Goal: Information Seeking & Learning: Learn about a topic

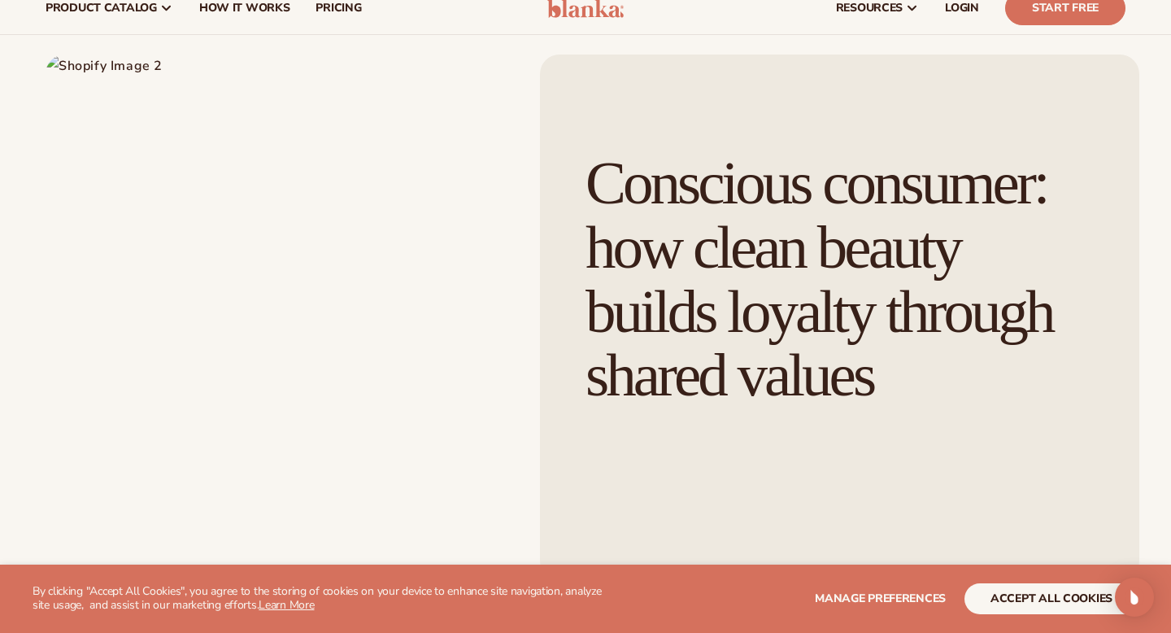
scroll to position [56, 0]
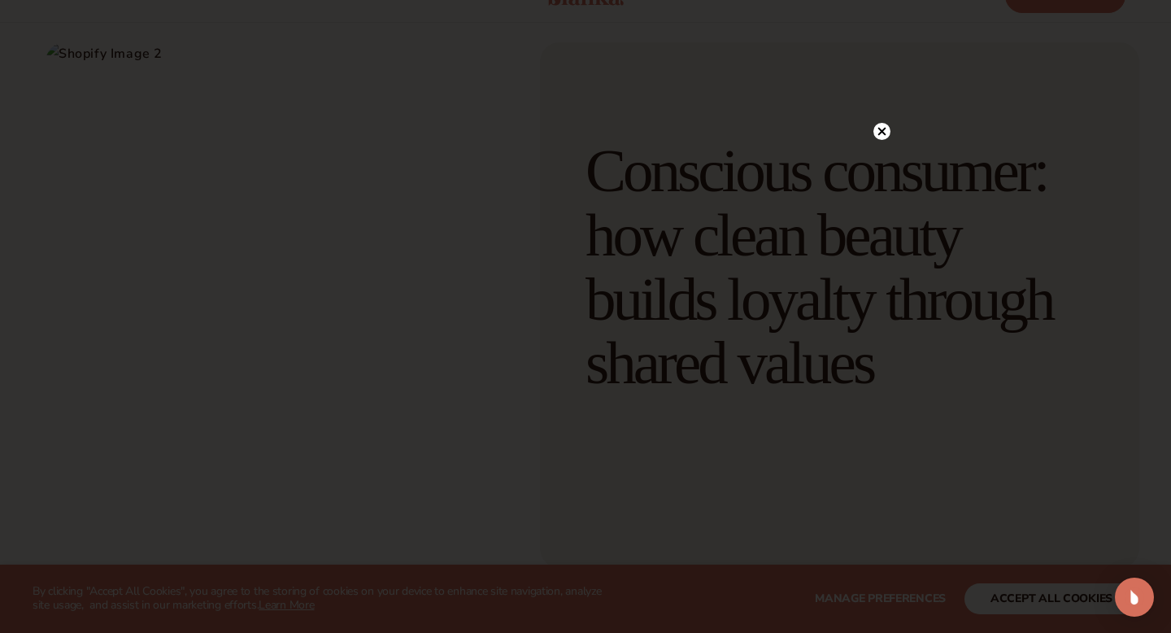
click at [883, 136] on circle at bounding box center [882, 131] width 17 height 17
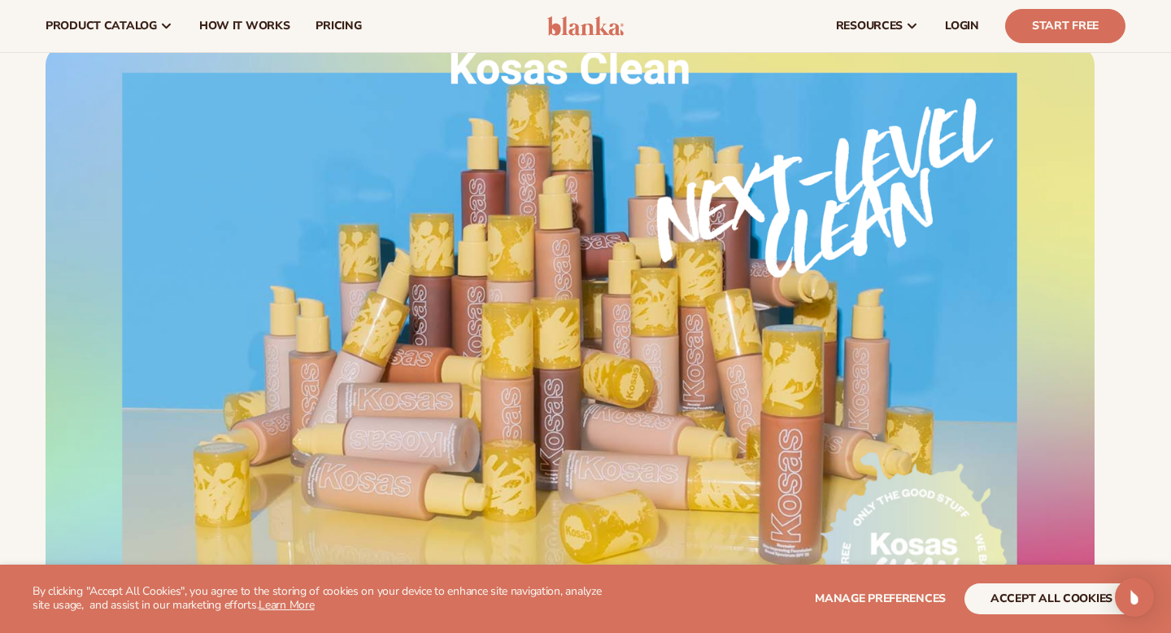
scroll to position [2106, 0]
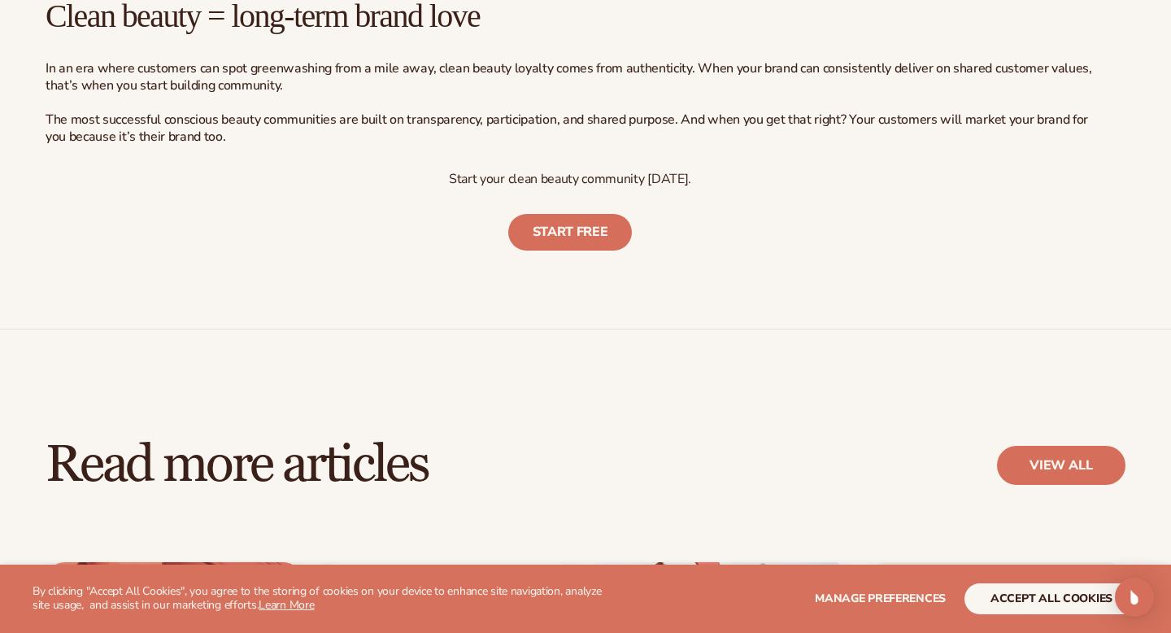
scroll to position [6168, 0]
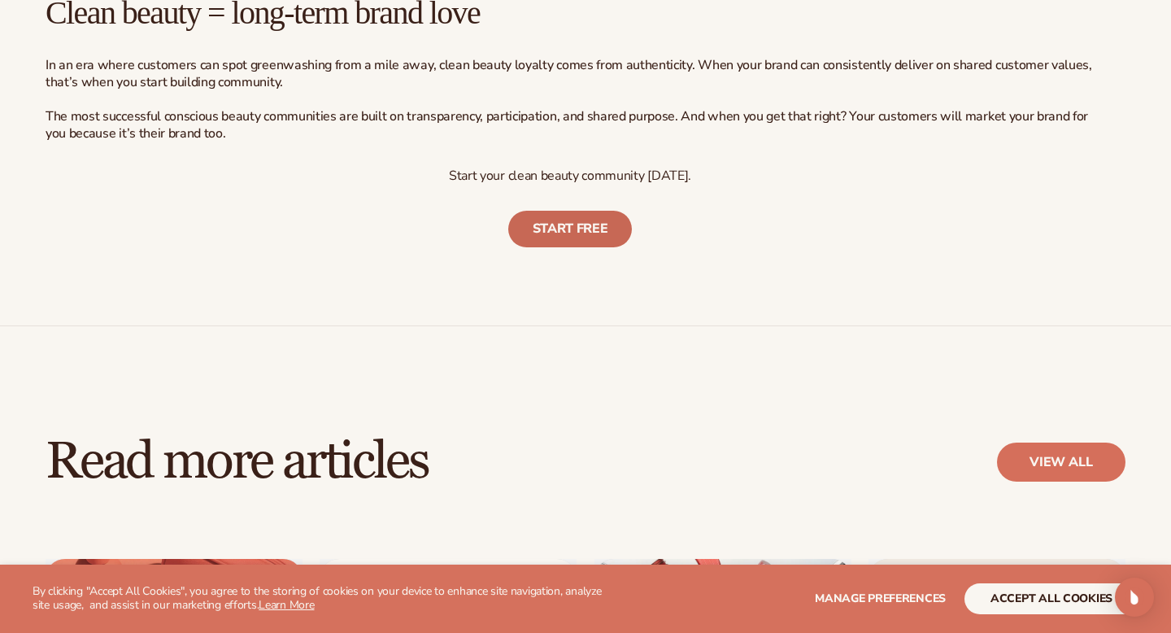
click at [578, 242] on link "Start Free" at bounding box center [570, 229] width 124 height 37
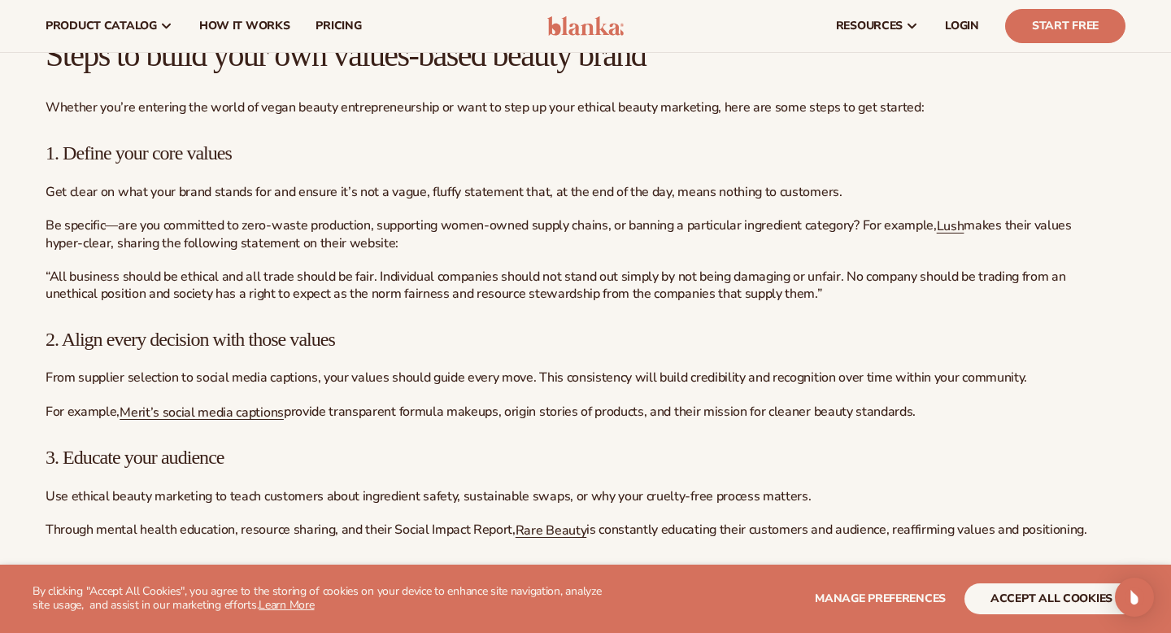
scroll to position [5473, 0]
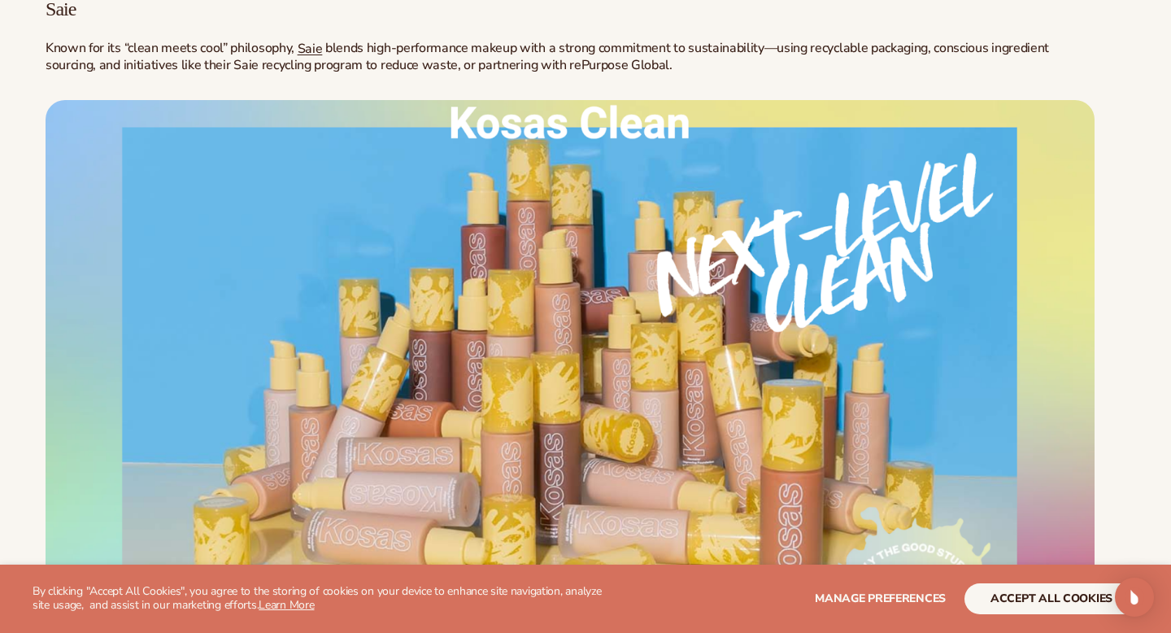
scroll to position [3863, 0]
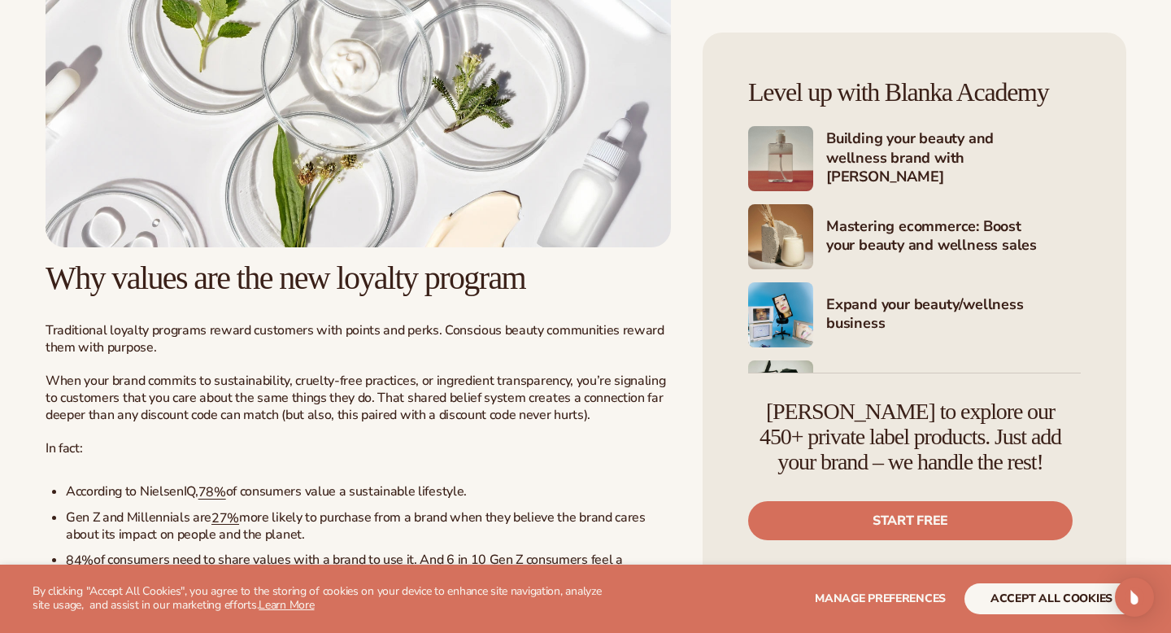
scroll to position [1086, 0]
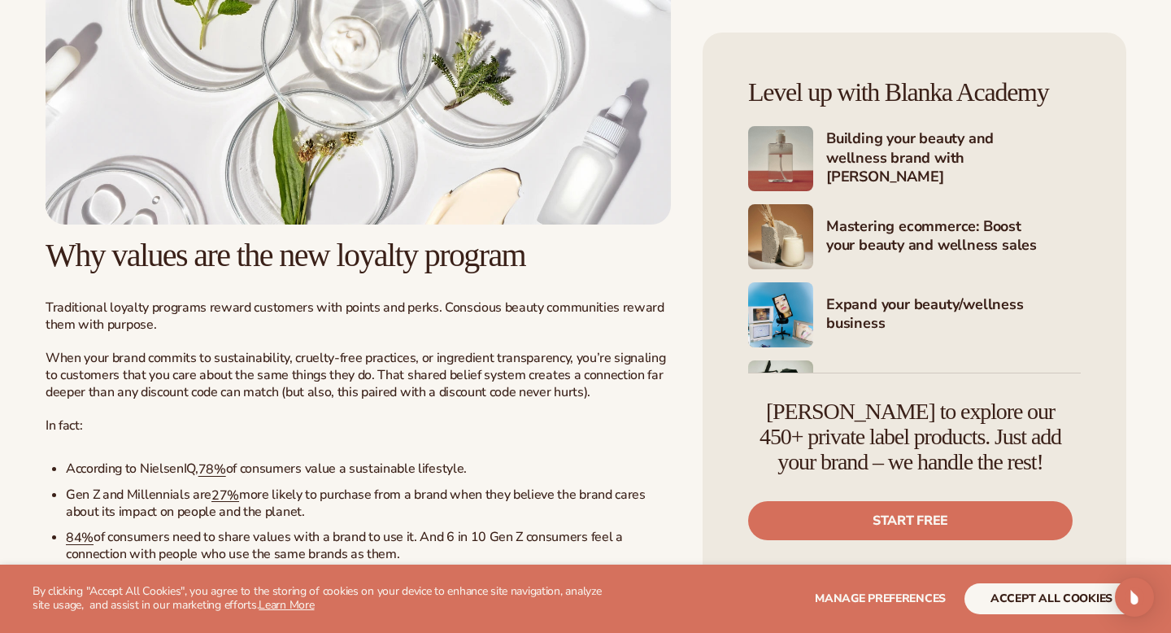
click at [633, 107] on img at bounding box center [359, 28] width 626 height 391
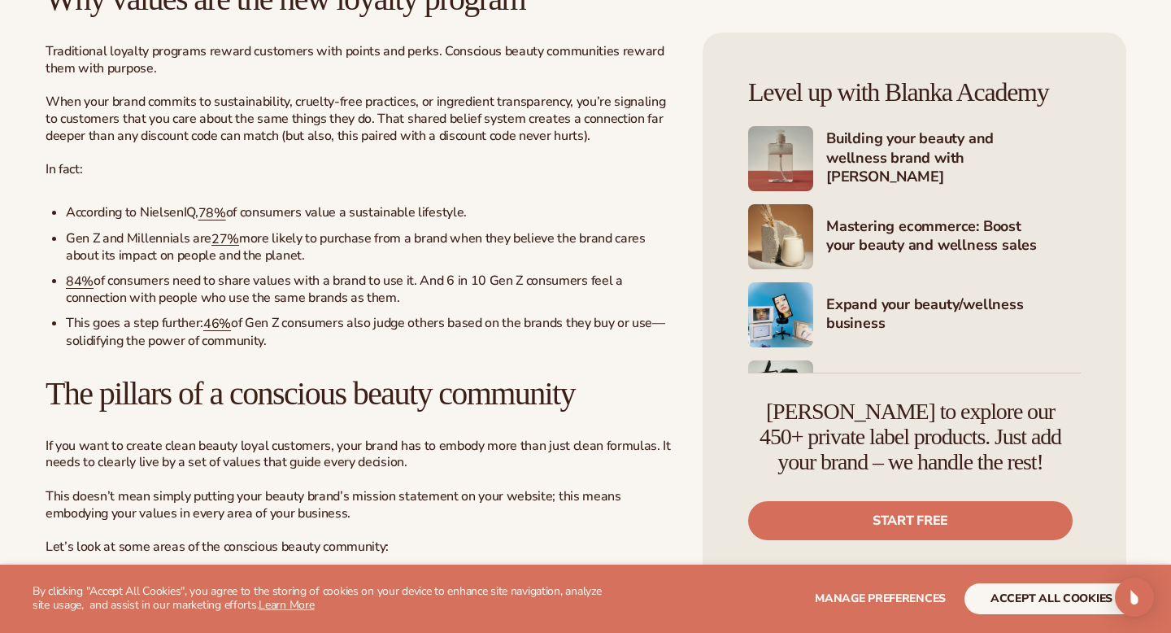
scroll to position [1353, 0]
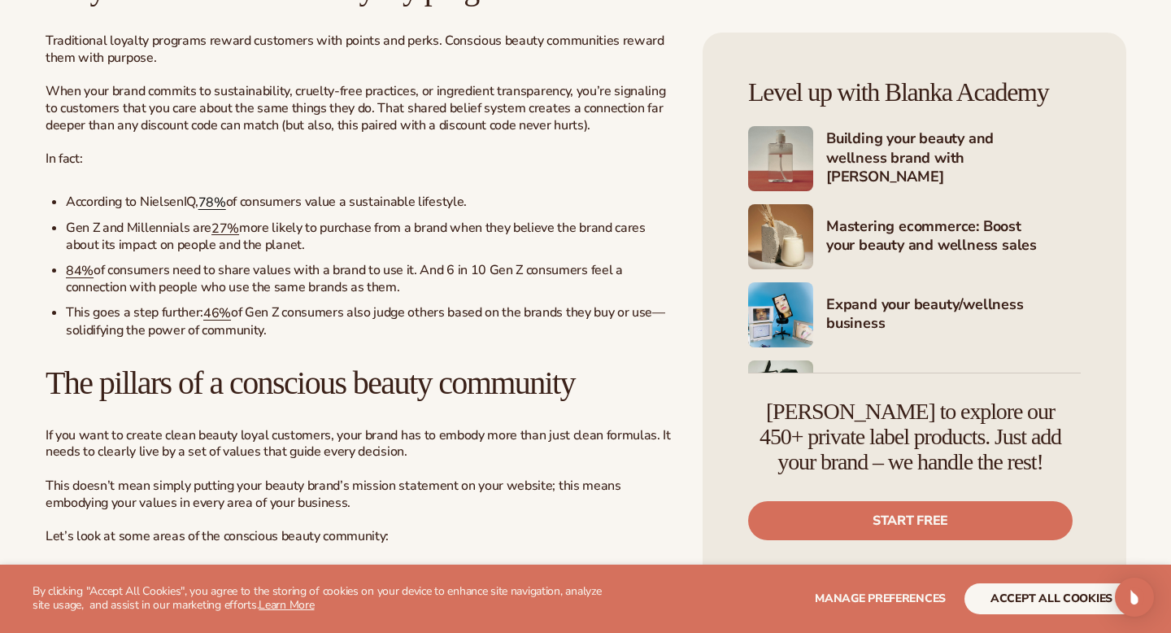
click at [217, 211] on link "78%" at bounding box center [212, 203] width 28 height 18
click at [225, 237] on span "27%" at bounding box center [225, 228] width 28 height 18
click at [76, 297] on span "of consumers need to share values with a brand to use it. And 6 in 10 Gen Z con…" at bounding box center [344, 279] width 557 height 36
click at [75, 280] on span "84%" at bounding box center [80, 271] width 28 height 18
click at [224, 322] on link "46%" at bounding box center [217, 313] width 28 height 18
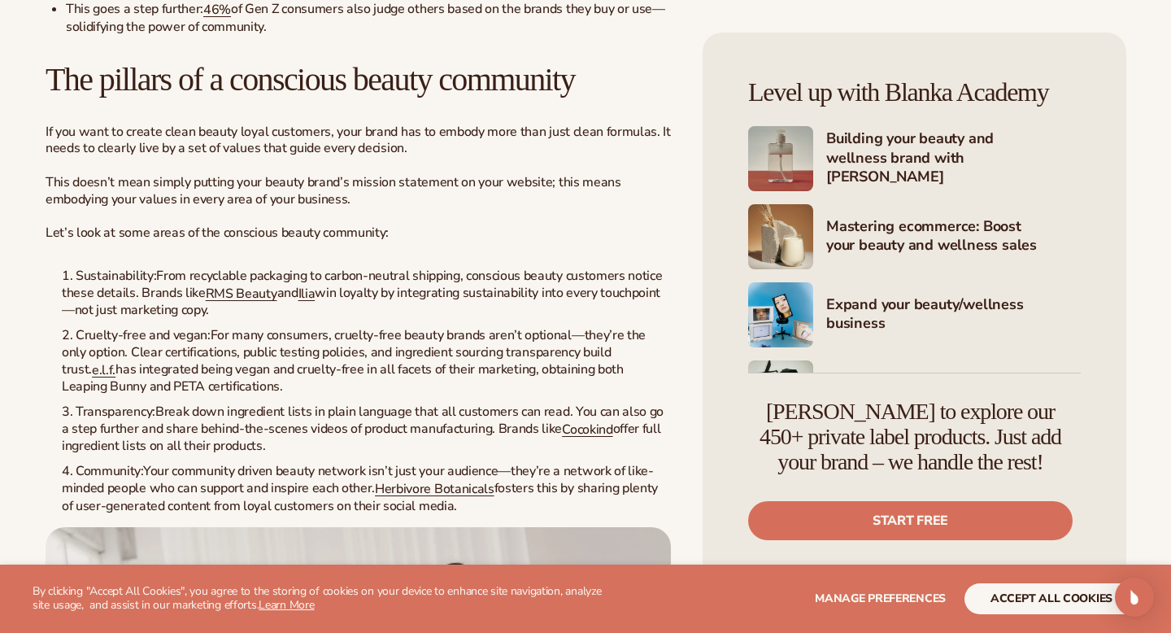
scroll to position [1658, 0]
click at [231, 301] on span "RMS Beauty" at bounding box center [242, 292] width 72 height 18
click at [307, 301] on span "Ilia" at bounding box center [307, 292] width 17 height 18
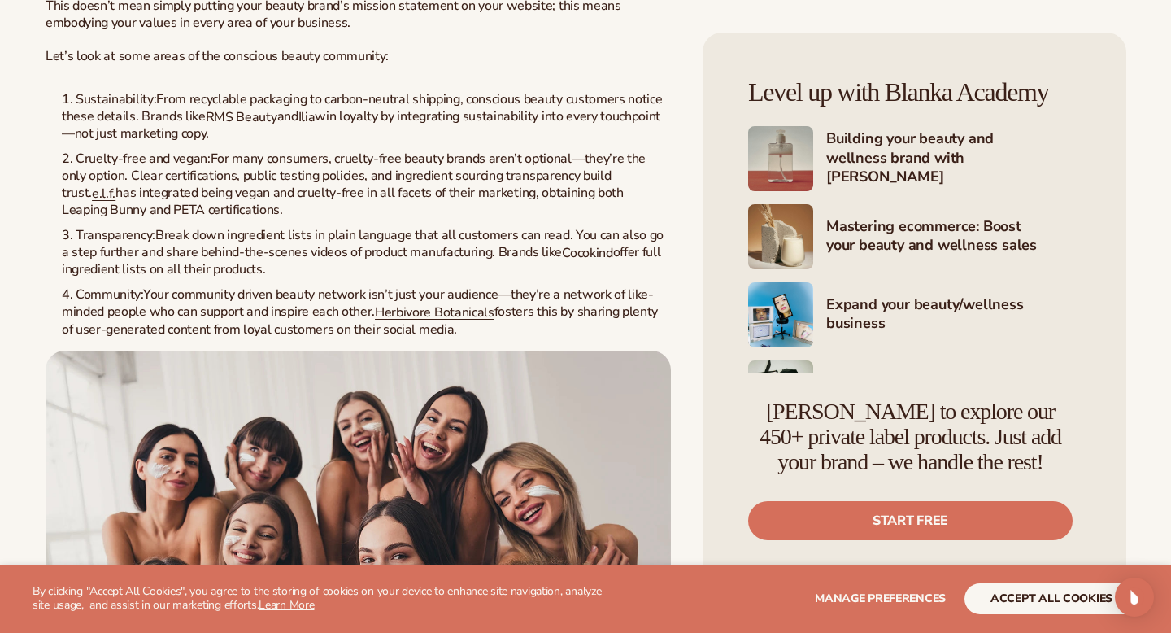
scroll to position [1850, 0]
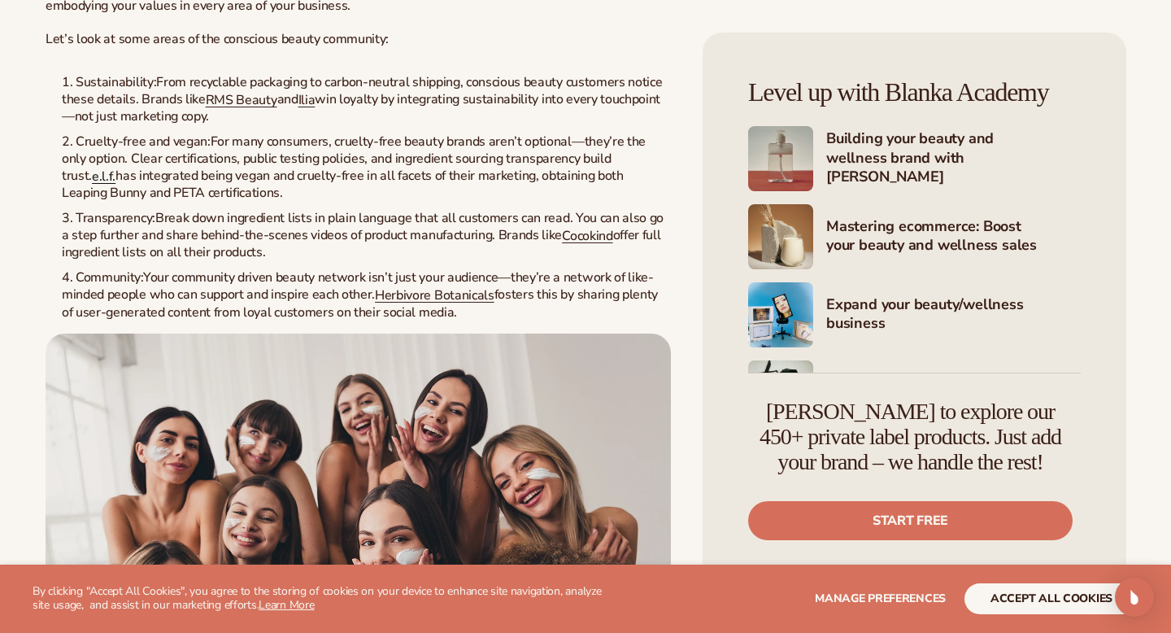
click at [116, 185] on span "e.l.f." at bounding box center [104, 177] width 24 height 18
click at [569, 245] on span "Cocokind" at bounding box center [587, 236] width 50 height 18
click at [404, 304] on link "Herbivore Botanicals" at bounding box center [435, 295] width 120 height 18
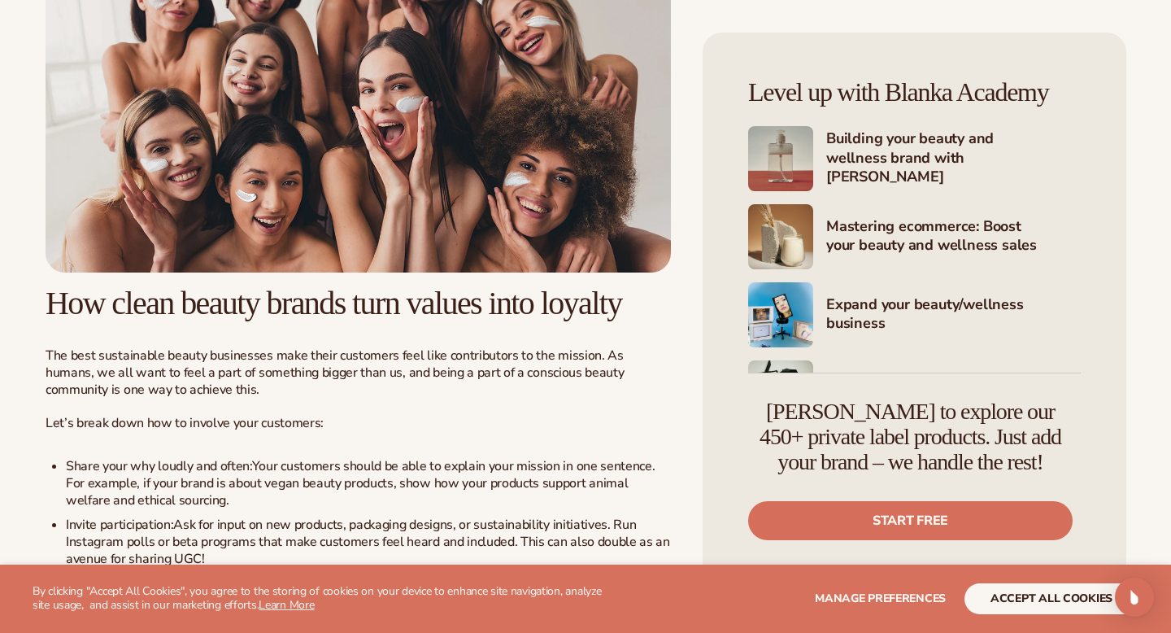
scroll to position [2394, 0]
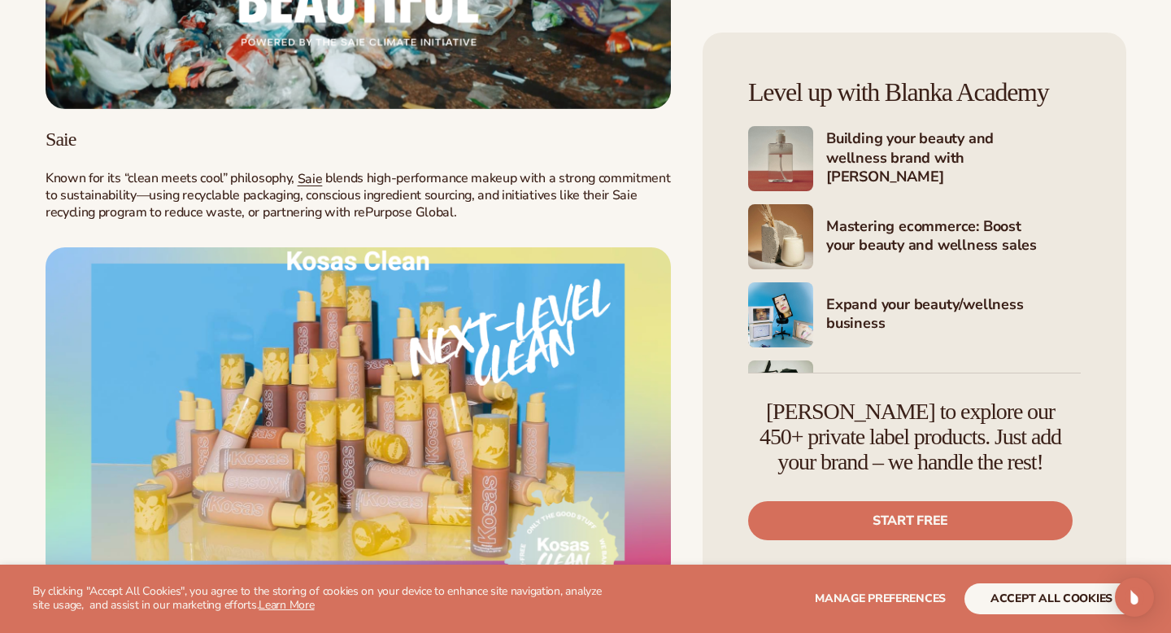
scroll to position [3306, 0]
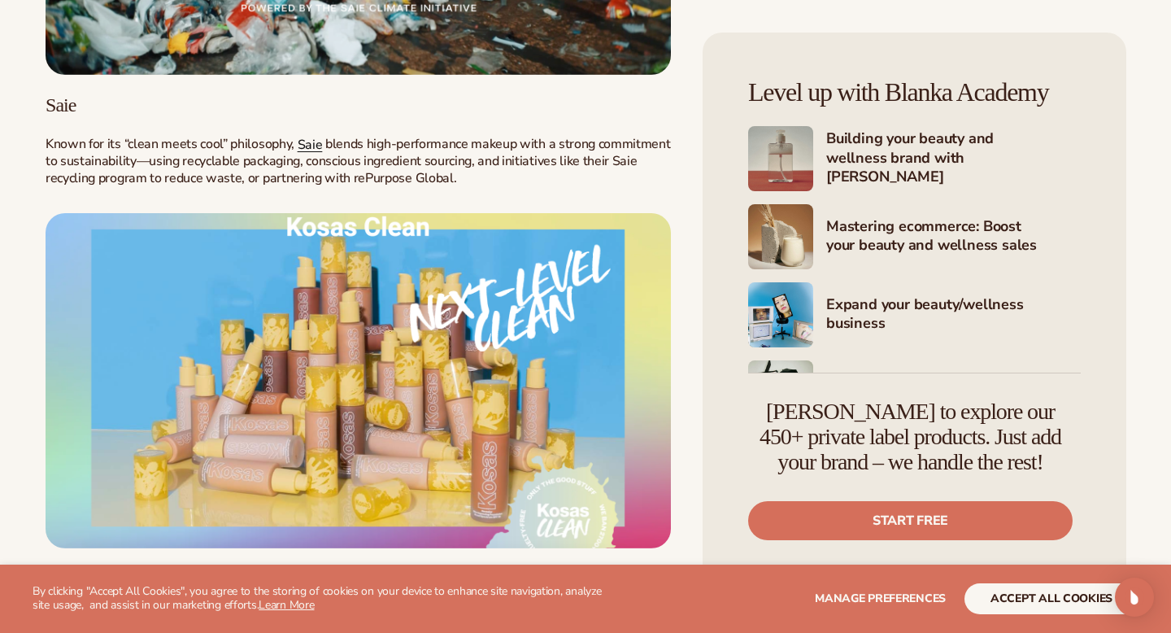
click at [309, 154] on link "Saie" at bounding box center [310, 145] width 25 height 18
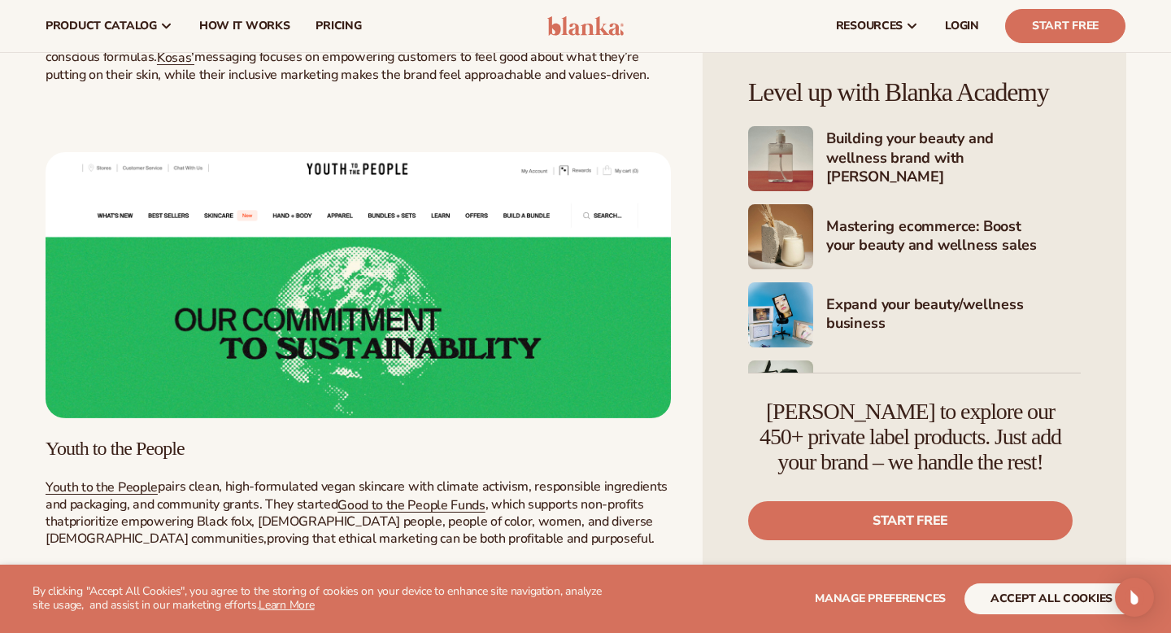
scroll to position [3851, 0]
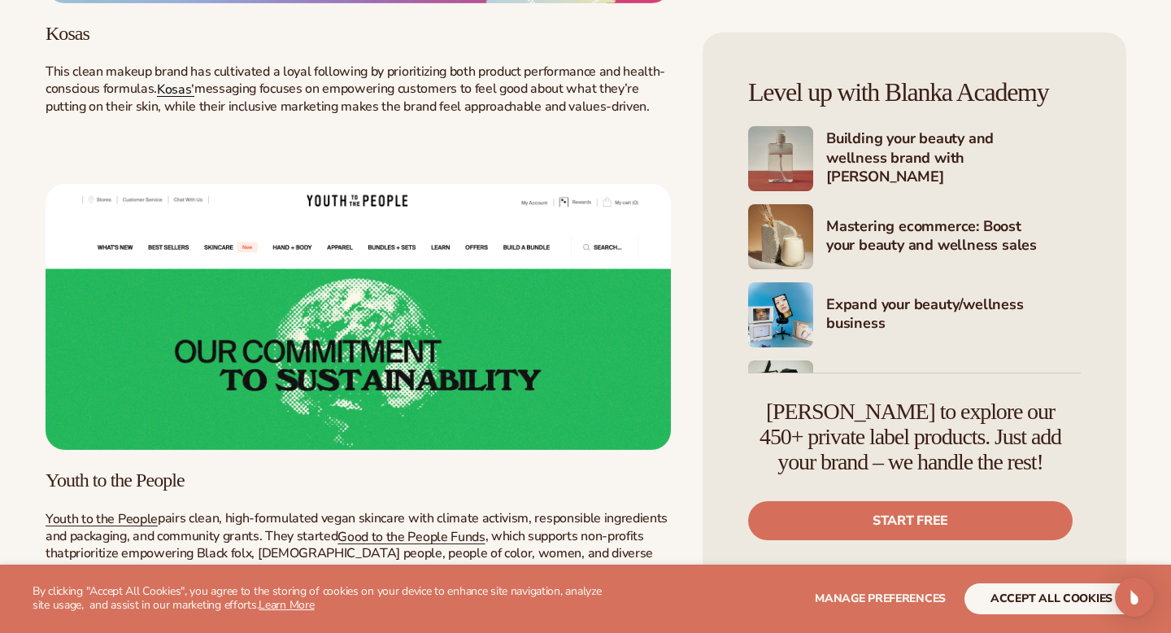
click at [186, 98] on span "Kosas’" at bounding box center [175, 90] width 37 height 18
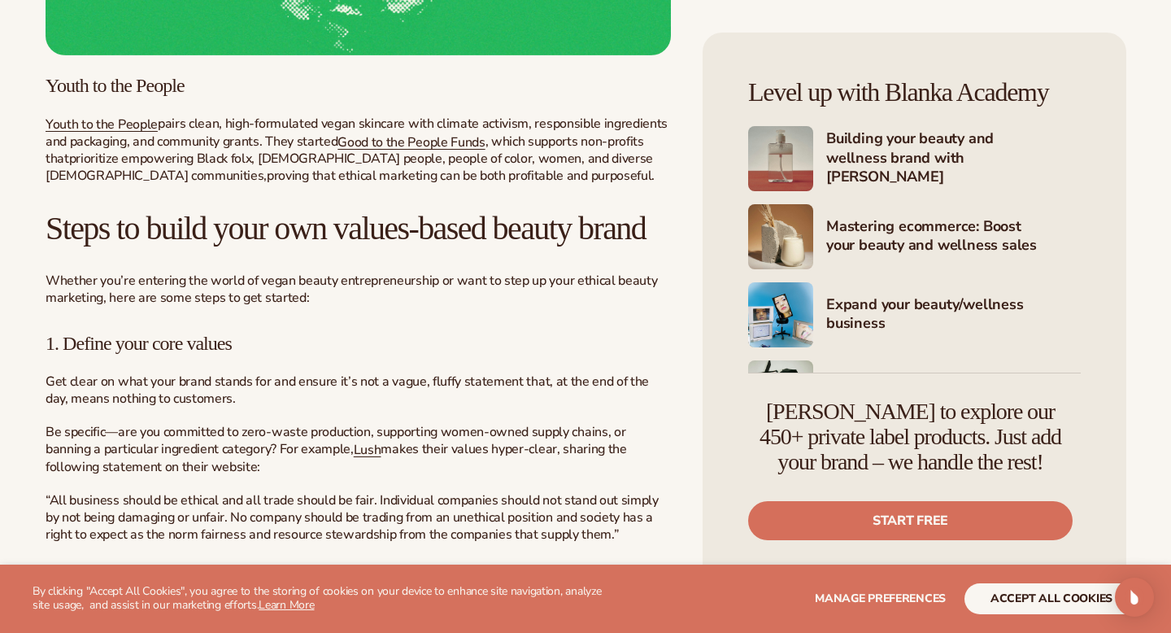
scroll to position [4253, 0]
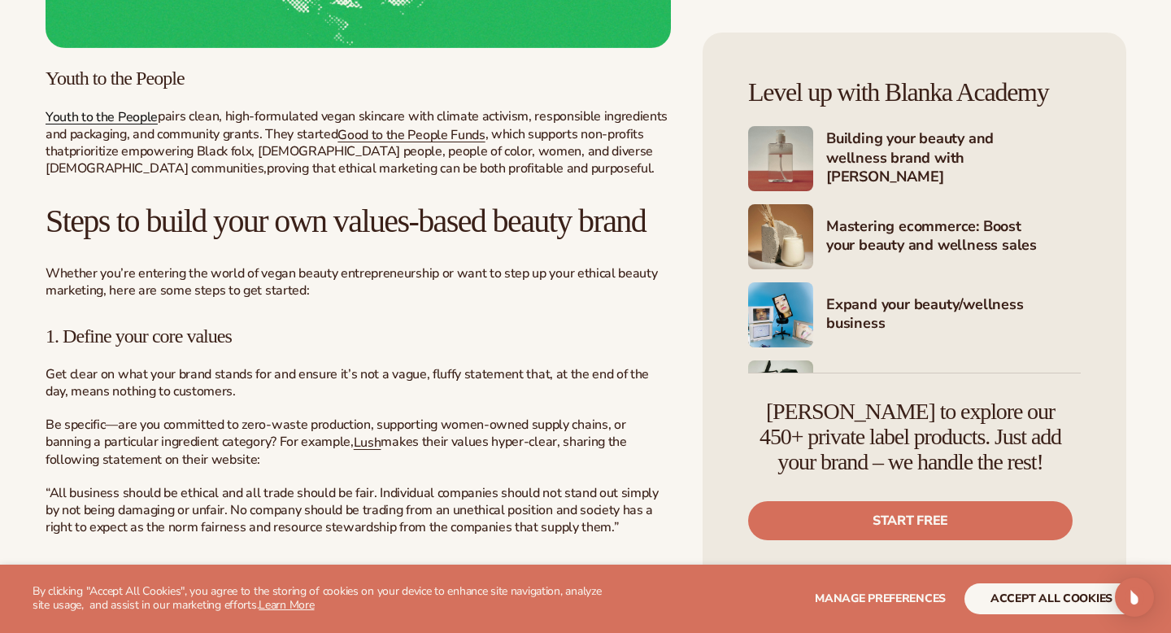
click at [116, 126] on link "Youth to the People" at bounding box center [102, 117] width 112 height 18
click at [391, 144] on span "Good to the People Funds" at bounding box center [411, 135] width 147 height 18
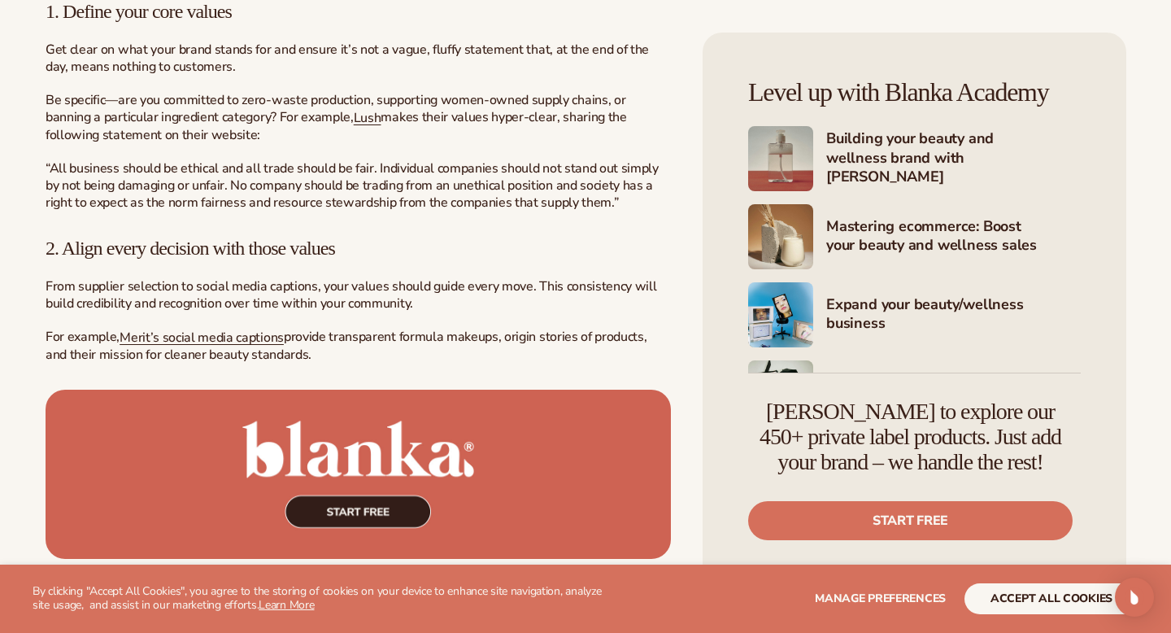
scroll to position [4590, 0]
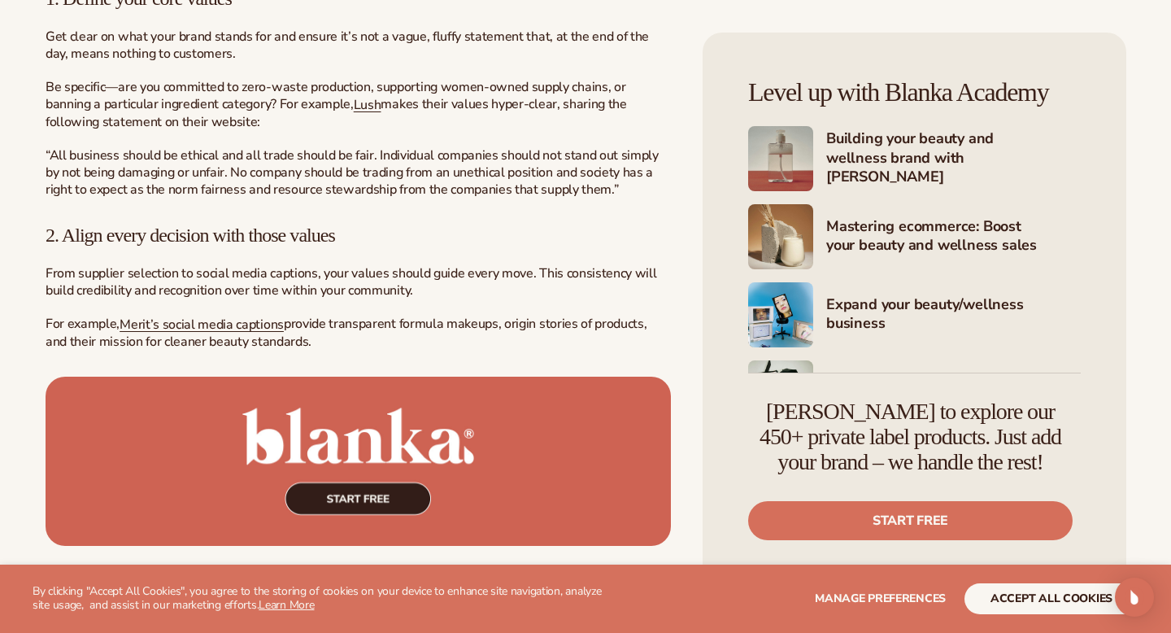
click at [322, 198] on p "Get clear on what your brand stands for and ensure it’s not a vague, fluffy sta…" at bounding box center [359, 113] width 626 height 170
click at [354, 114] on span "Lush" at bounding box center [368, 105] width 28 height 18
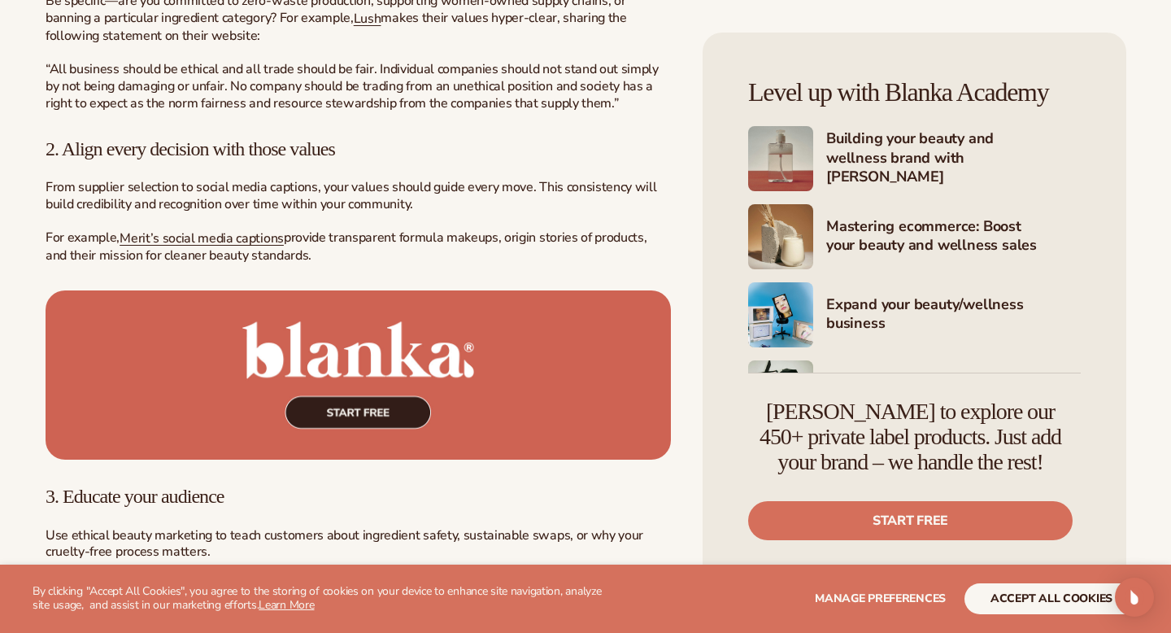
scroll to position [4689, 0]
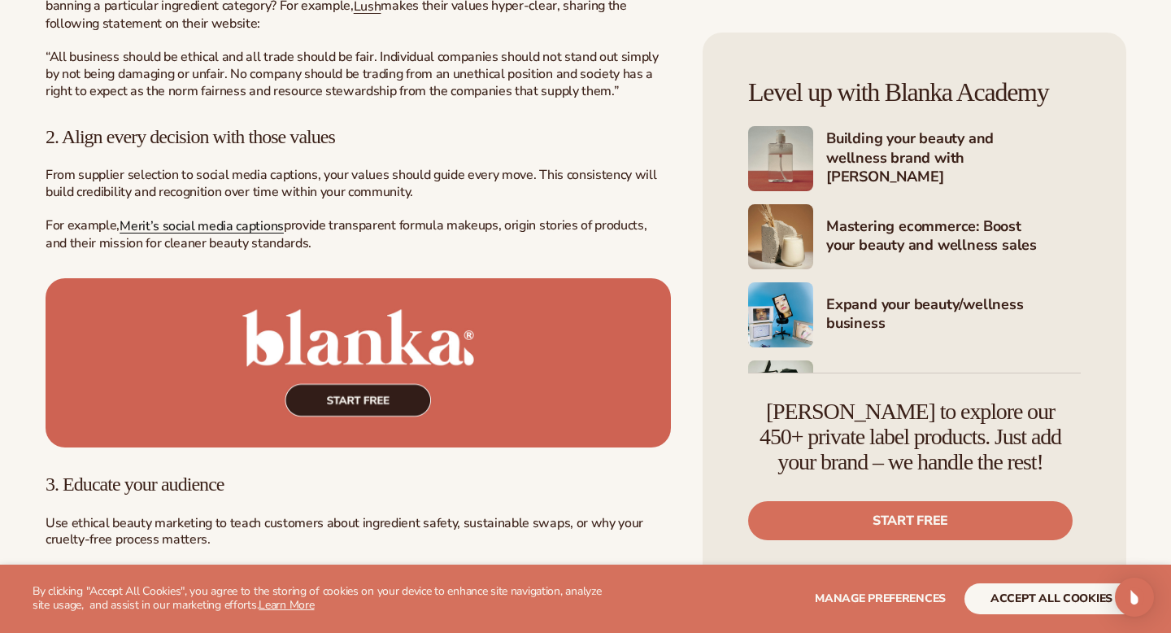
click at [263, 235] on link "Merit’s social media captions" at bounding box center [202, 226] width 164 height 18
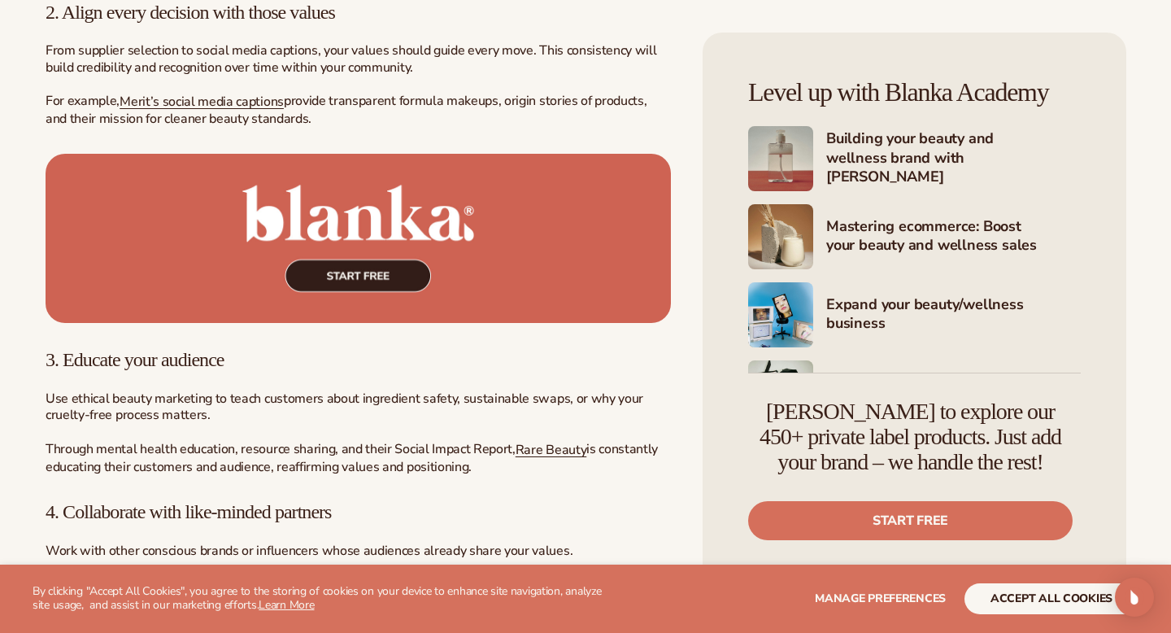
click at [408, 324] on img at bounding box center [359, 239] width 626 height 170
click at [426, 324] on img at bounding box center [359, 239] width 626 height 170
click at [381, 324] on img at bounding box center [359, 239] width 626 height 170
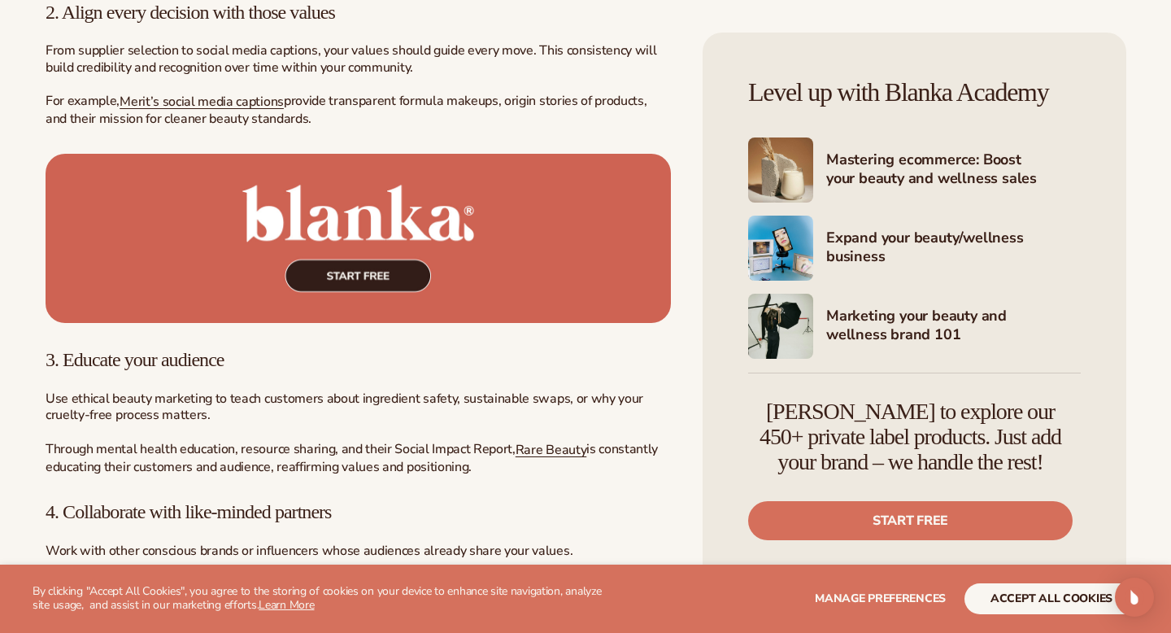
scroll to position [78, 0]
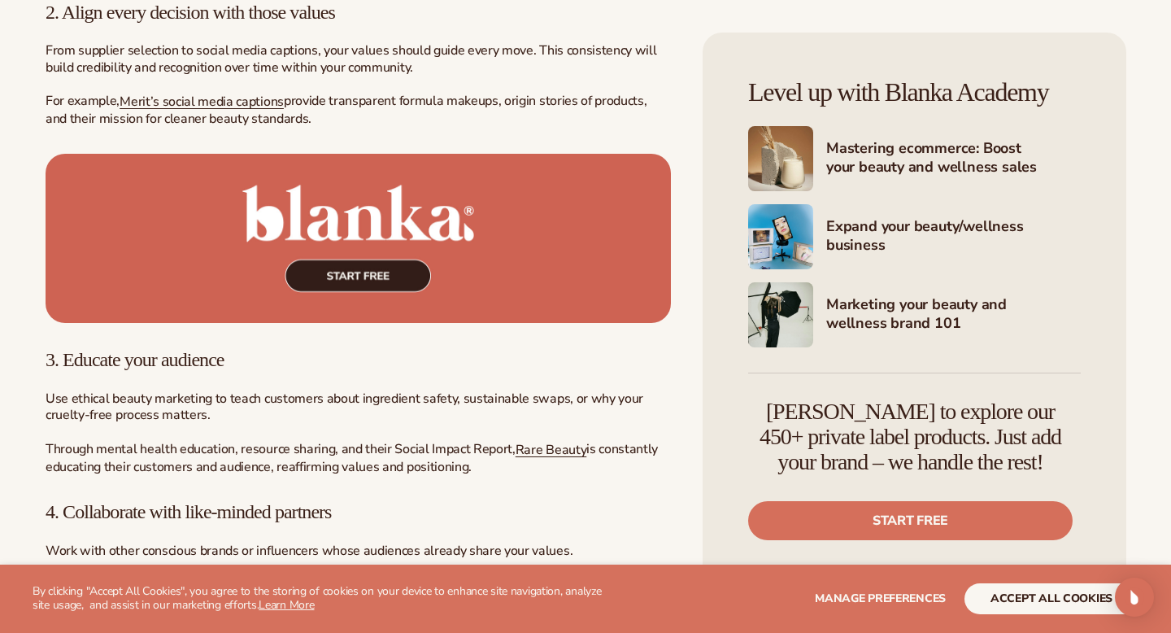
click at [857, 175] on h4 "Mastering ecommerce: Boost your beauty and wellness sales" at bounding box center [953, 159] width 255 height 40
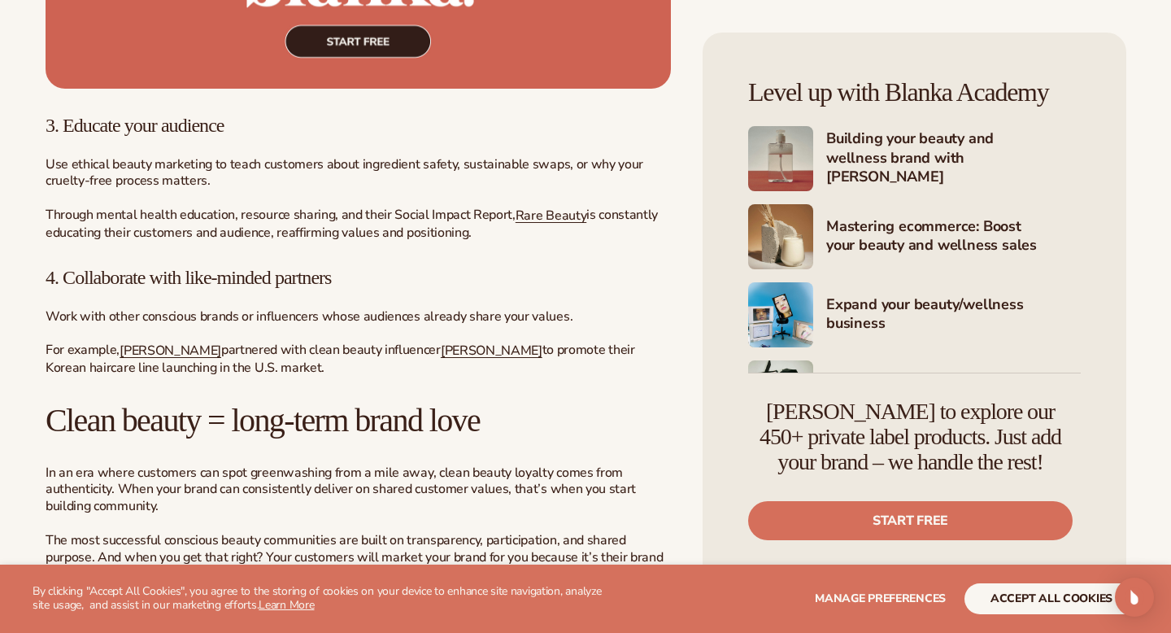
scroll to position [5090, 0]
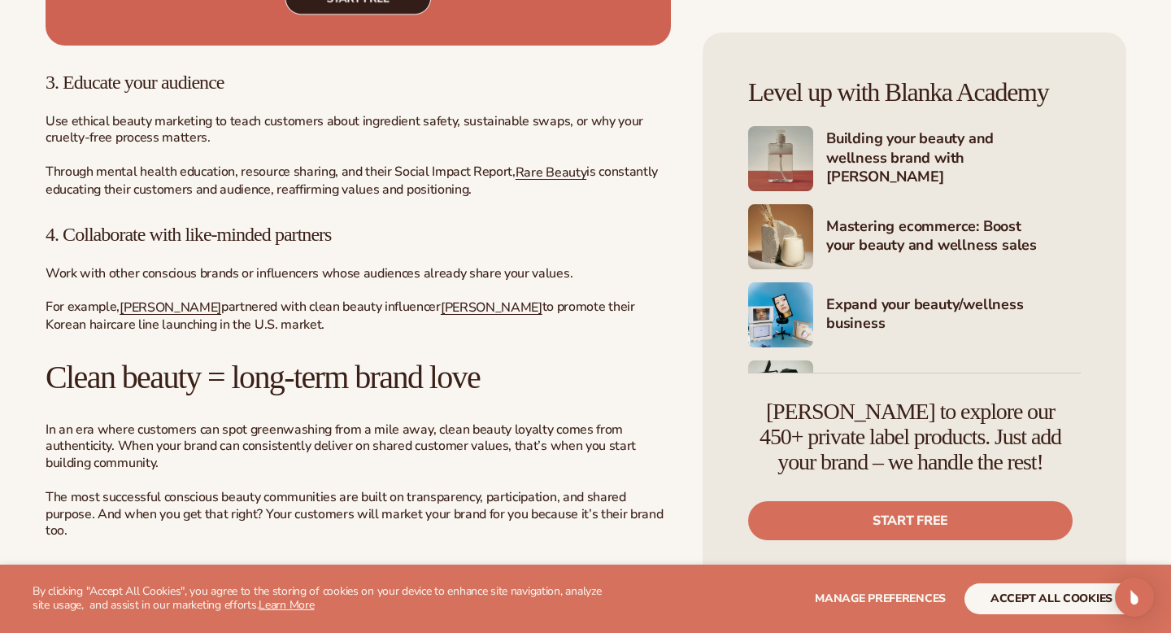
click at [533, 198] on p "Use ethical beauty marketing to teach customers about ingredient safety, sustai…" at bounding box center [359, 155] width 626 height 85
click at [541, 181] on span "Rare Beauty" at bounding box center [551, 172] width 71 height 18
click at [157, 316] on span "[PERSON_NAME]" at bounding box center [171, 308] width 102 height 18
click at [441, 316] on span "[PERSON_NAME]" at bounding box center [492, 308] width 102 height 18
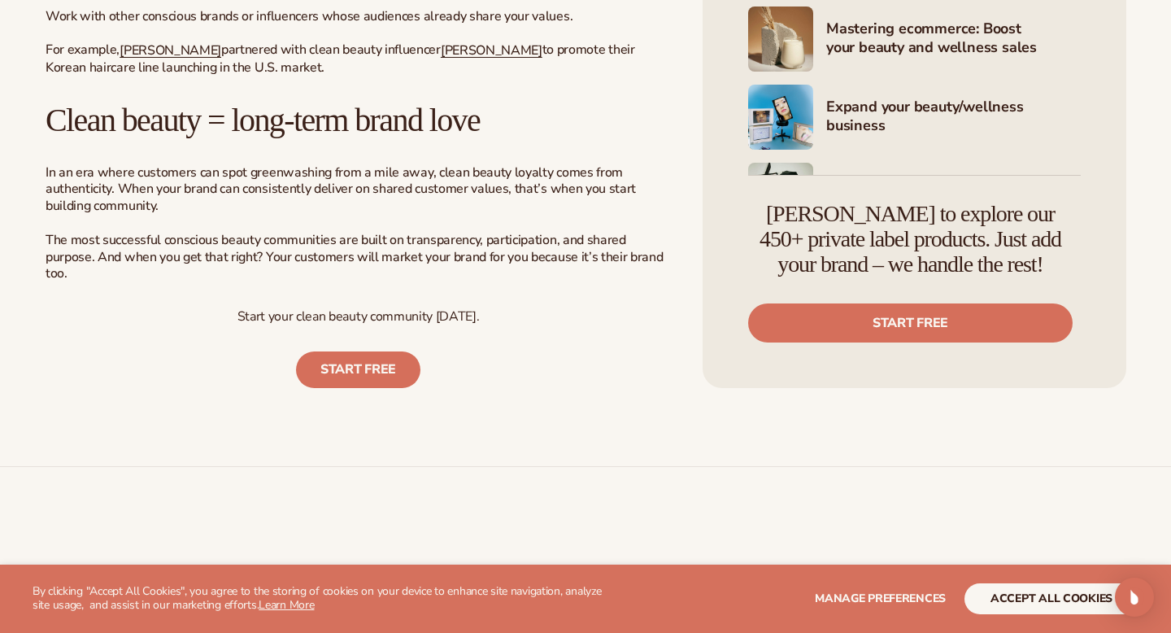
scroll to position [5360, 0]
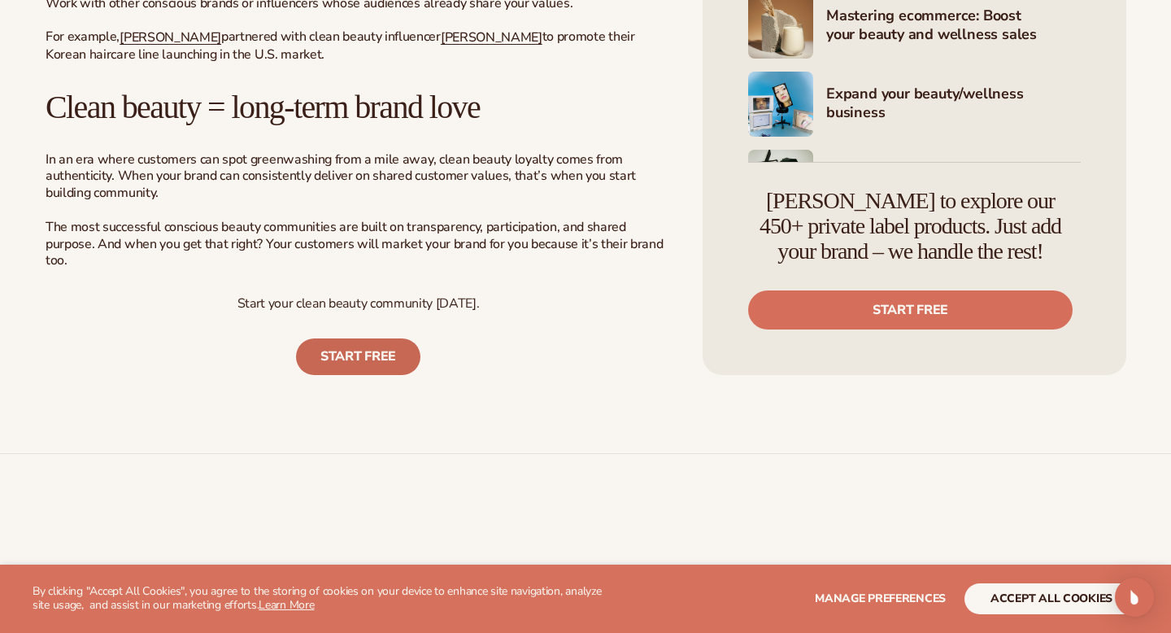
click at [360, 375] on link "Start Free" at bounding box center [358, 356] width 124 height 37
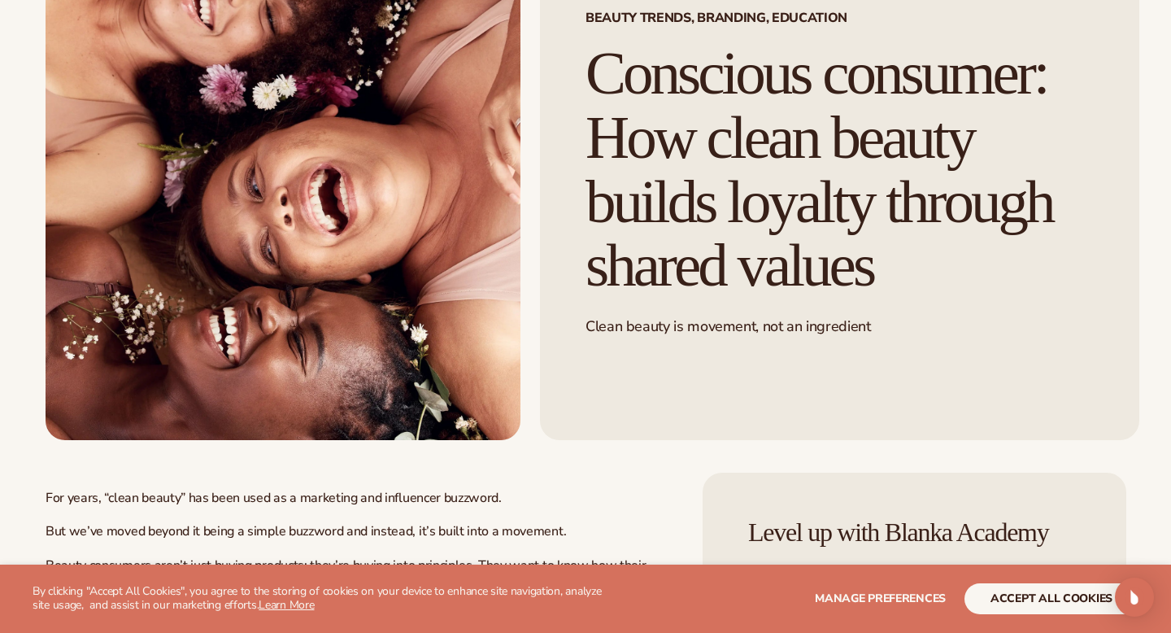
scroll to position [0, 0]
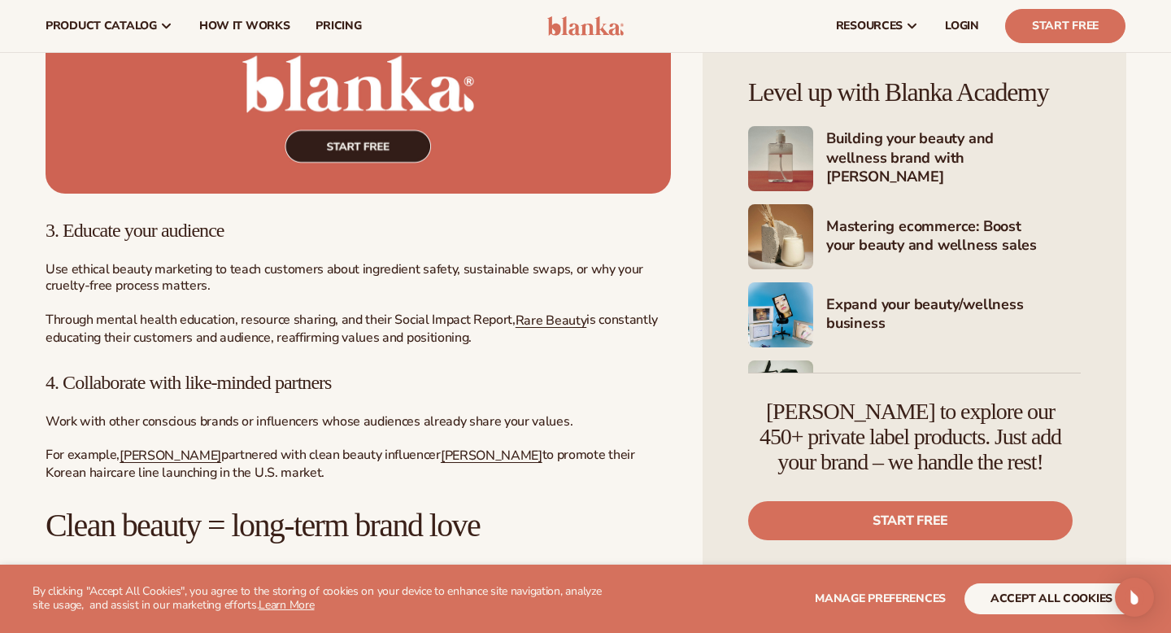
scroll to position [4937, 0]
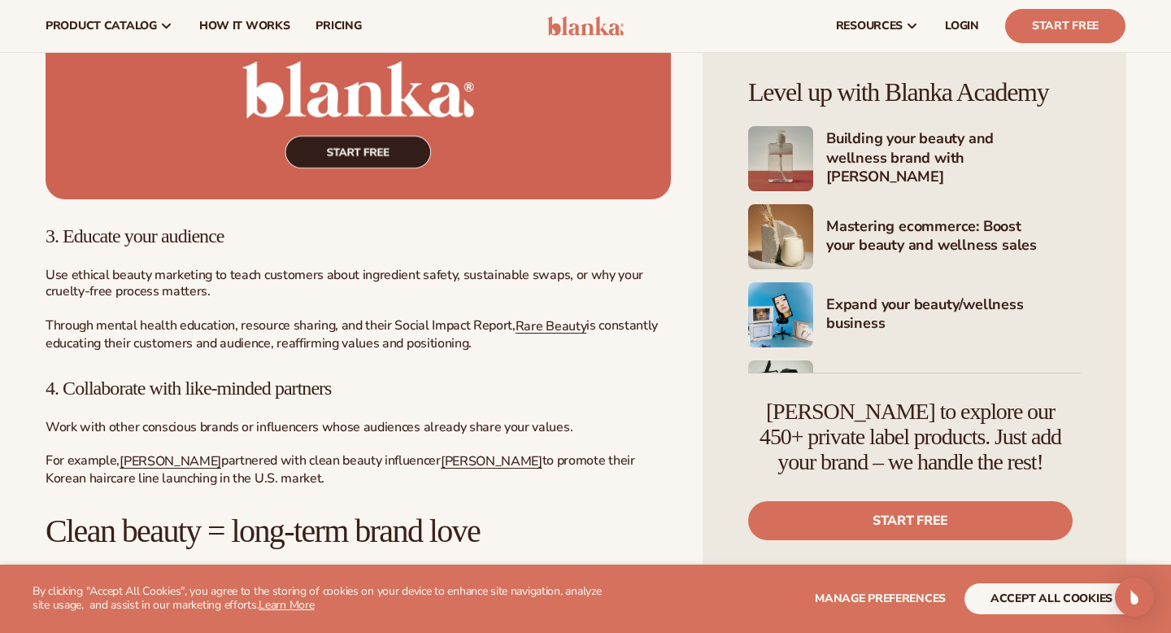
click at [497, 200] on img at bounding box center [359, 115] width 626 height 170
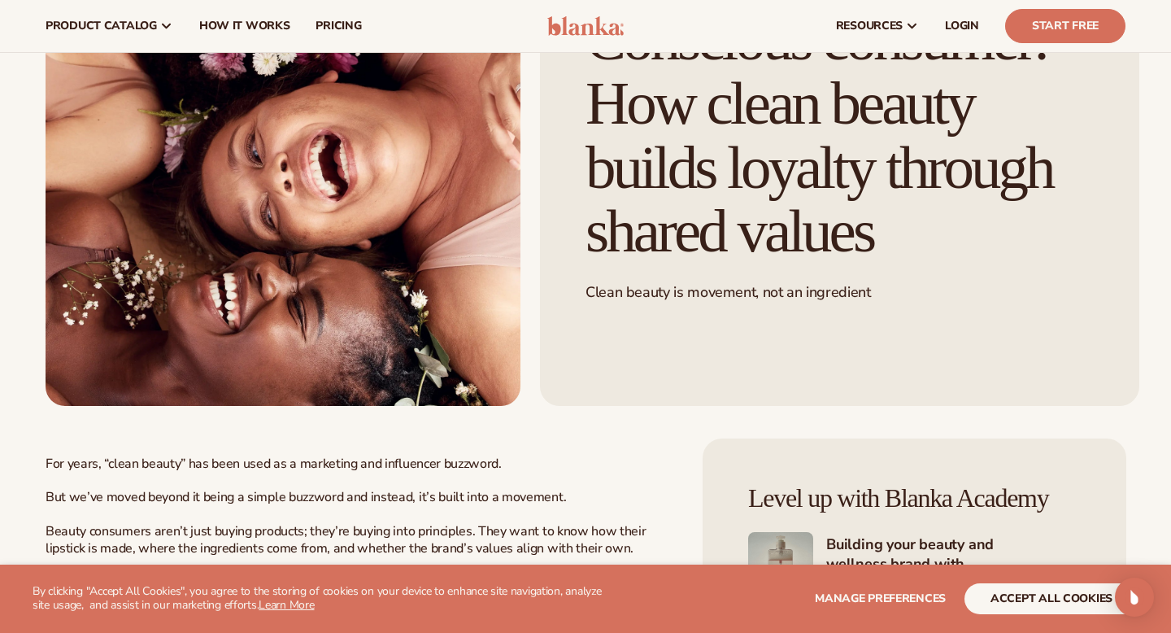
scroll to position [0, 0]
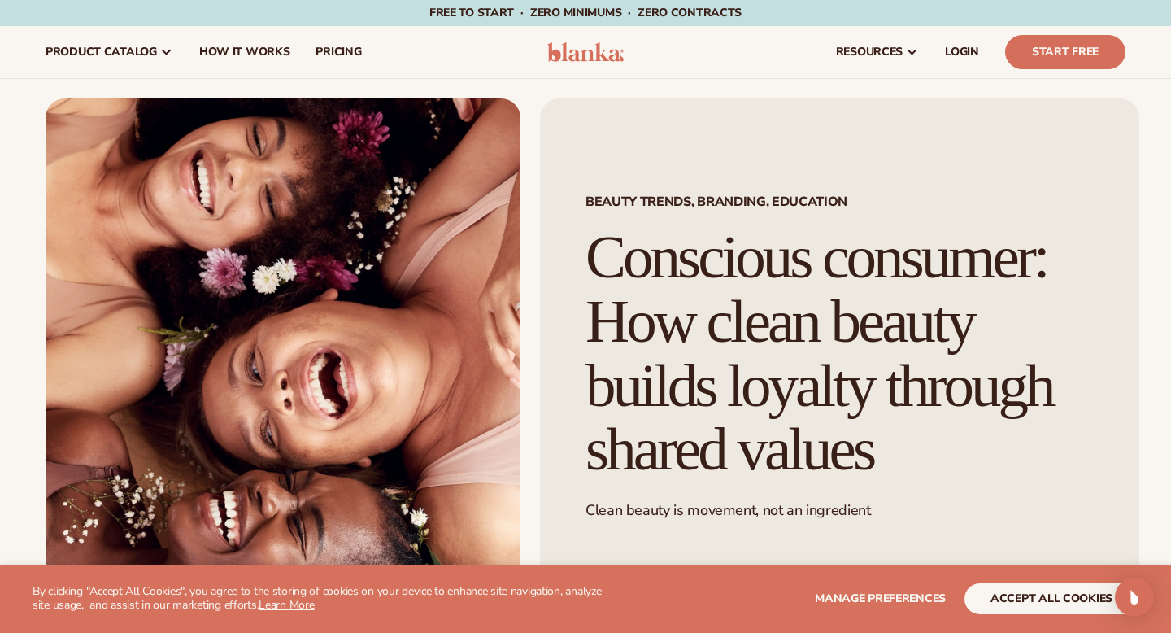
click at [443, 235] on img at bounding box center [283, 360] width 475 height 525
click at [474, 310] on img at bounding box center [283, 360] width 475 height 525
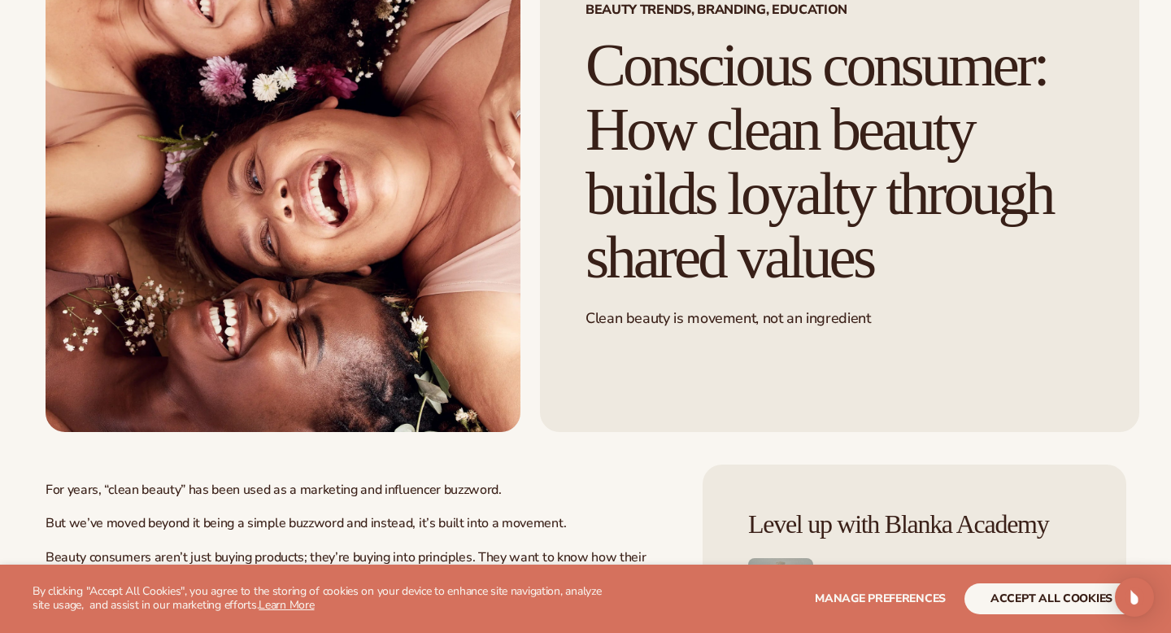
scroll to position [515, 0]
